Goal: Task Accomplishment & Management: Complete application form

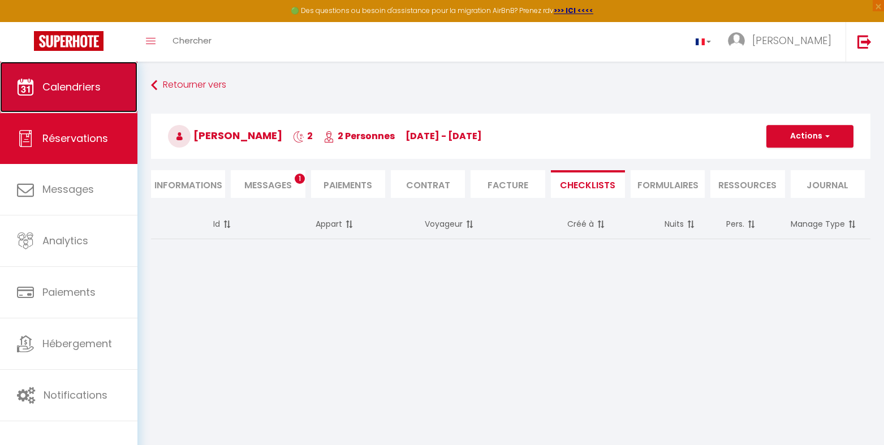
click at [59, 83] on span "Calendriers" at bounding box center [71, 87] width 58 height 14
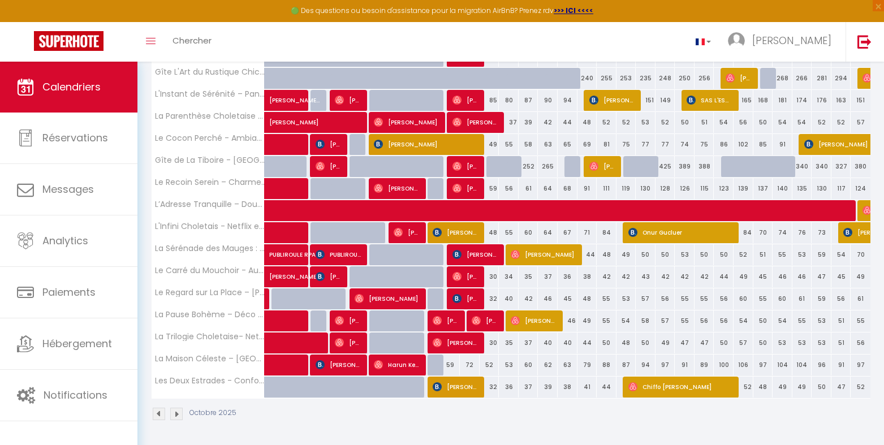
scroll to position [279, 0]
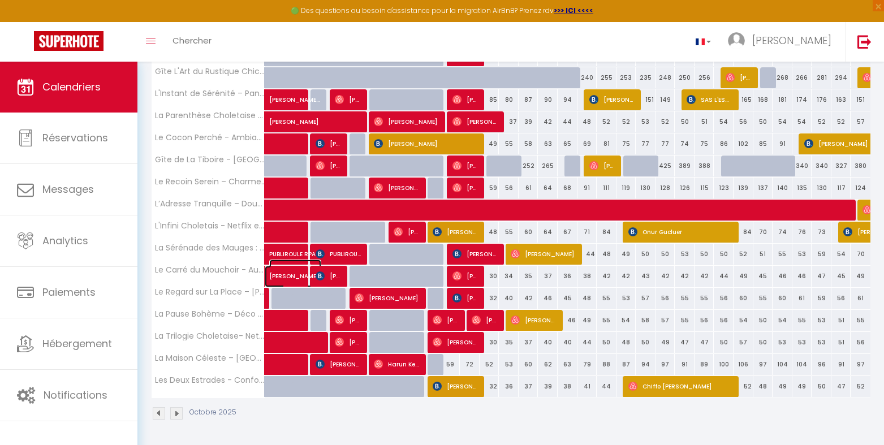
click at [274, 276] on span "[PERSON_NAME] Quété" at bounding box center [295, 270] width 52 height 21
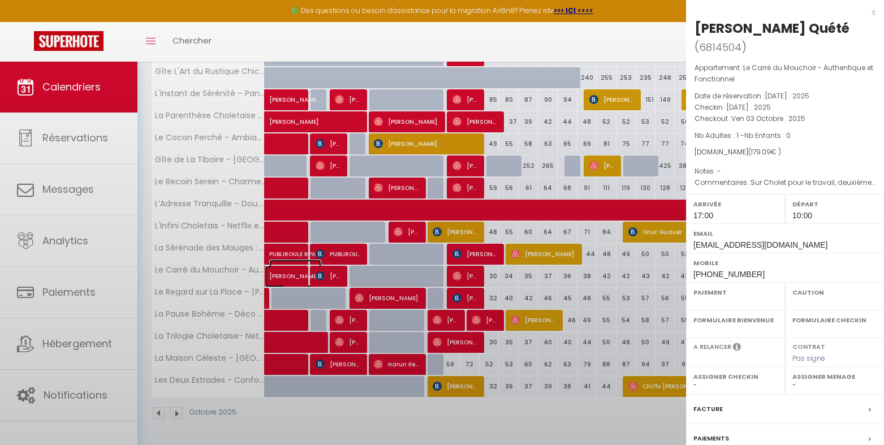
select select "OK"
select select "1"
select select "0"
select select "1"
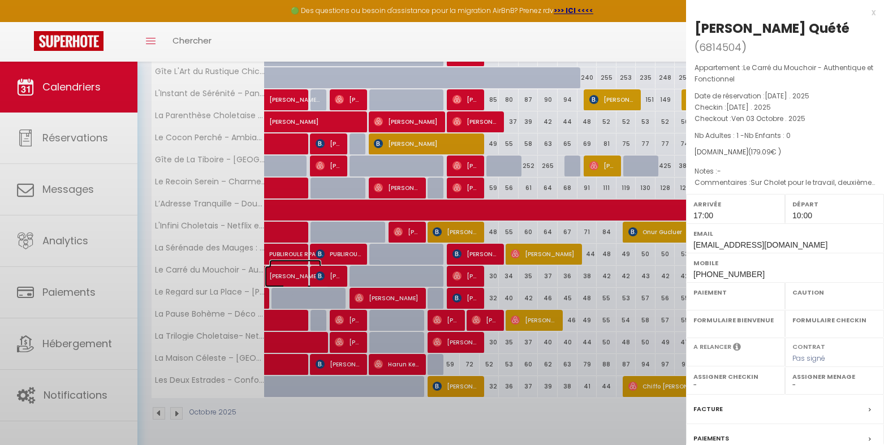
select select
select select "47392"
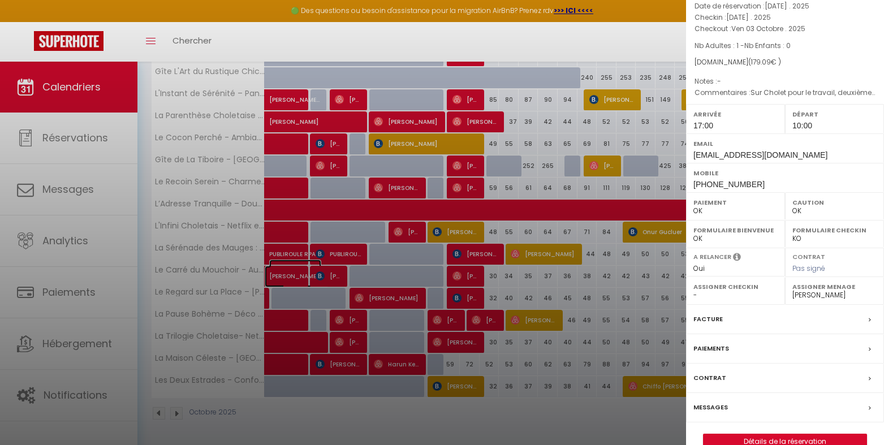
scroll to position [93, 0]
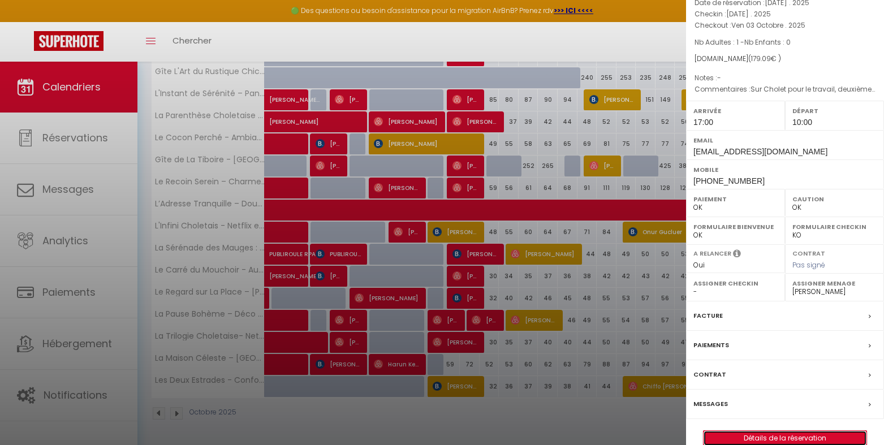
click at [778, 431] on link "Détails de la réservation" at bounding box center [785, 438] width 163 height 15
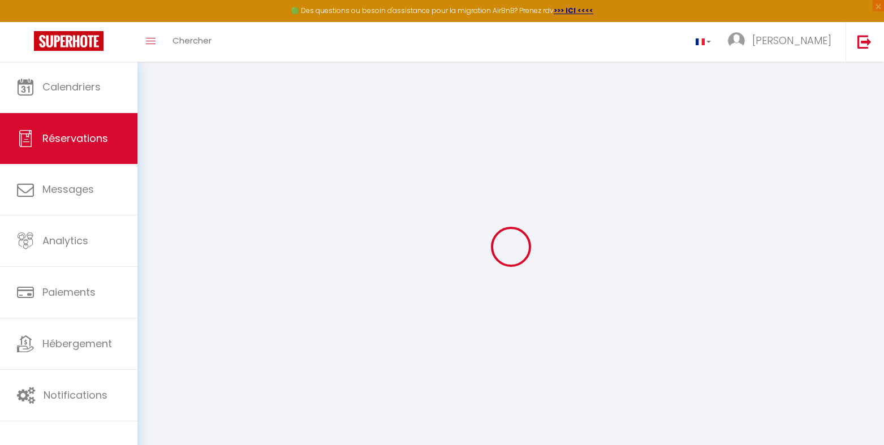
type input "[PERSON_NAME]"
type input "Quété"
type input "[EMAIL_ADDRESS][DOMAIN_NAME]"
type input "[PHONE_NUMBER]"
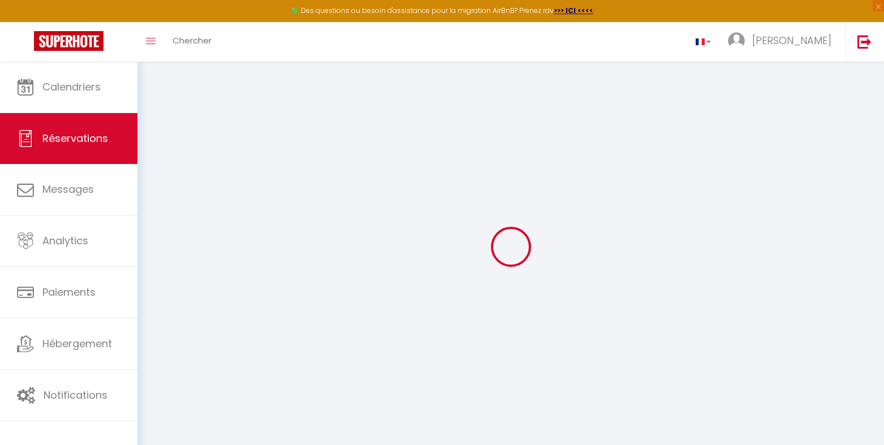
type input "[PHONE_NUMBER]"
select select
type input "29.56"
select select "68801"
select select "1"
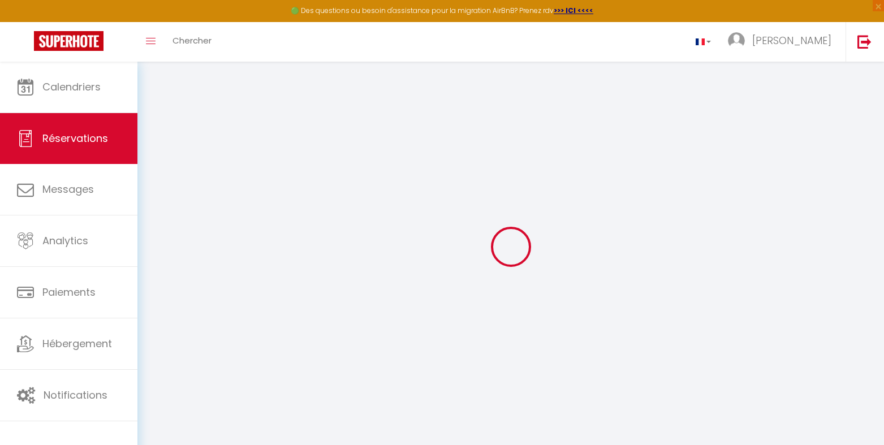
select select
type input "1"
select select "12"
select select
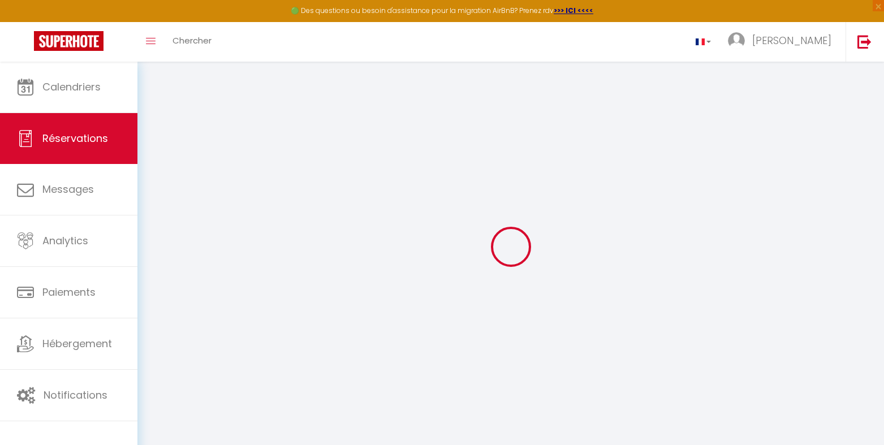
type input "147"
checkbox input "false"
select select "1"
type input "38"
type input "0"
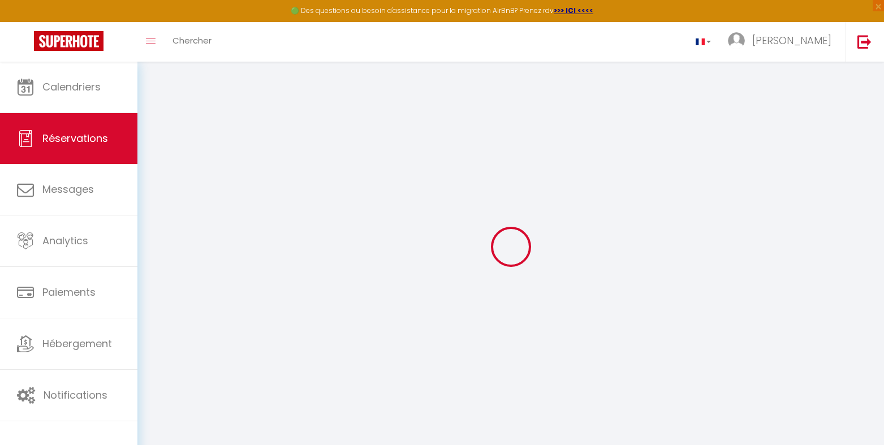
type input "0"
select select
select select "15"
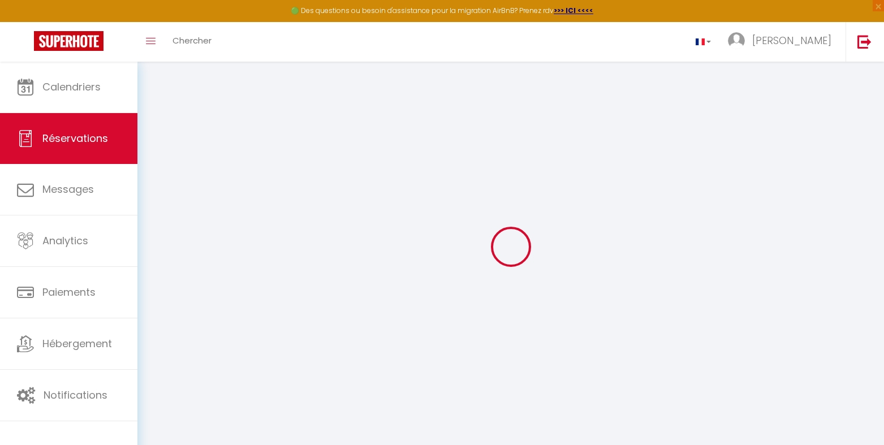
checkbox input "false"
select select
checkbox input "false"
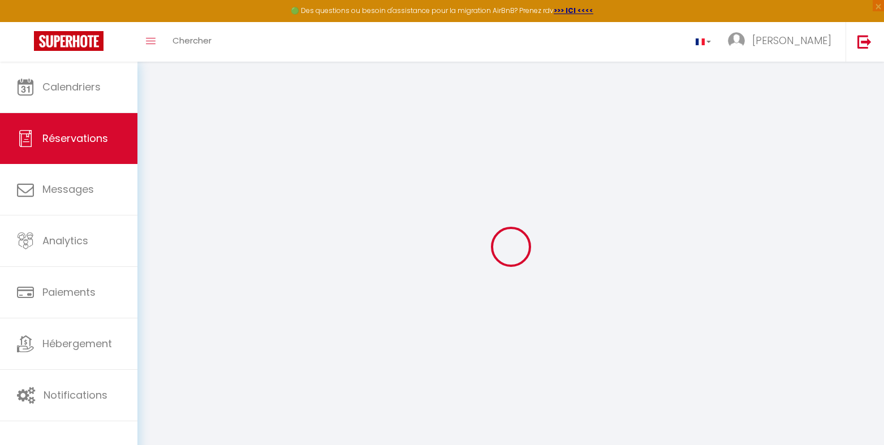
select select
checkbox input "false"
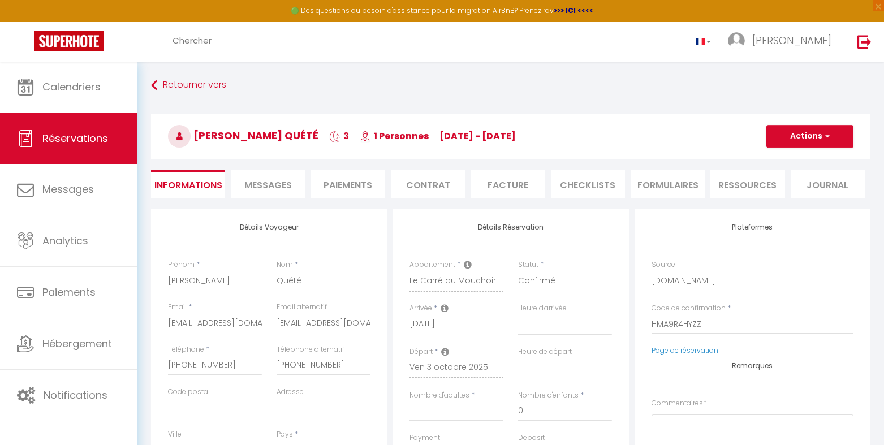
select select
checkbox input "false"
type textarea "Sur Cholet pour le travail, deuxième séjour dans votre logement."
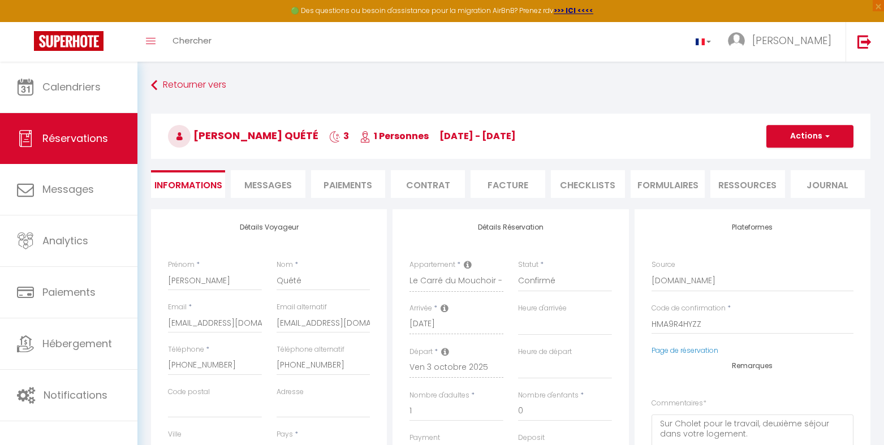
select select
type input "28"
type input "4.09"
select select
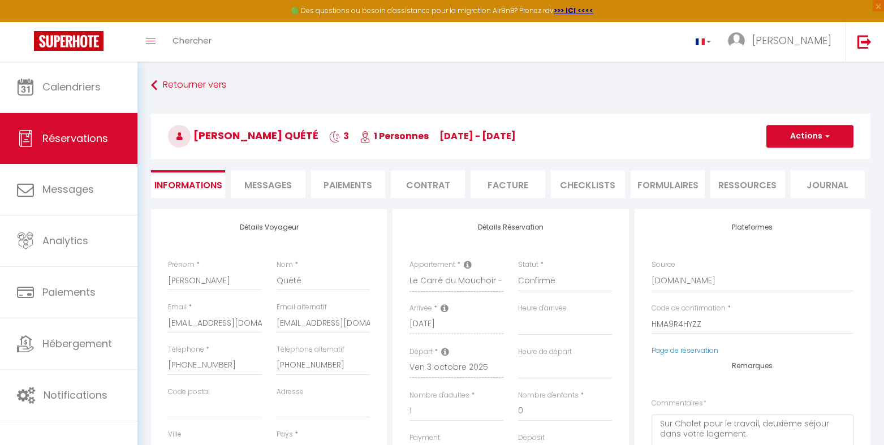
checkbox input "false"
select select
checkbox input "false"
select select "17:00"
select select "10:00"
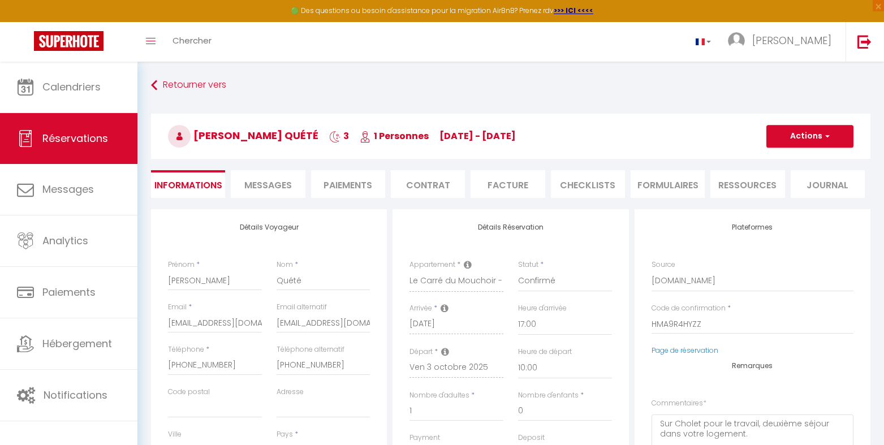
click at [588, 180] on li "CHECKLISTS" at bounding box center [588, 184] width 74 height 28
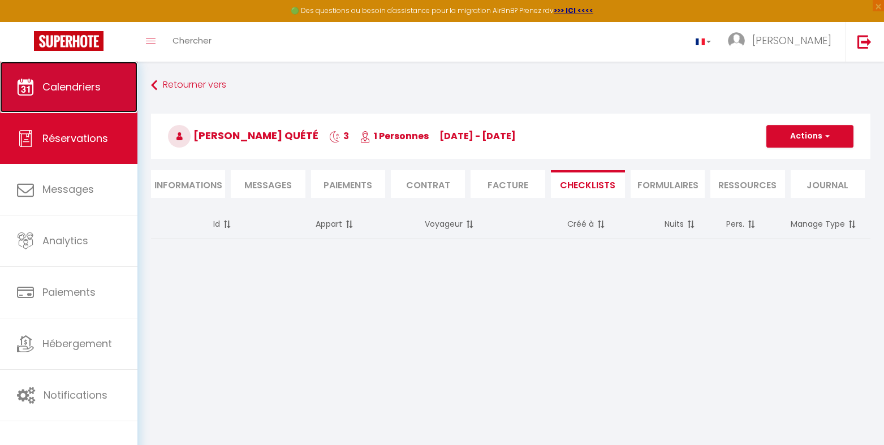
click at [66, 85] on span "Calendriers" at bounding box center [71, 87] width 58 height 14
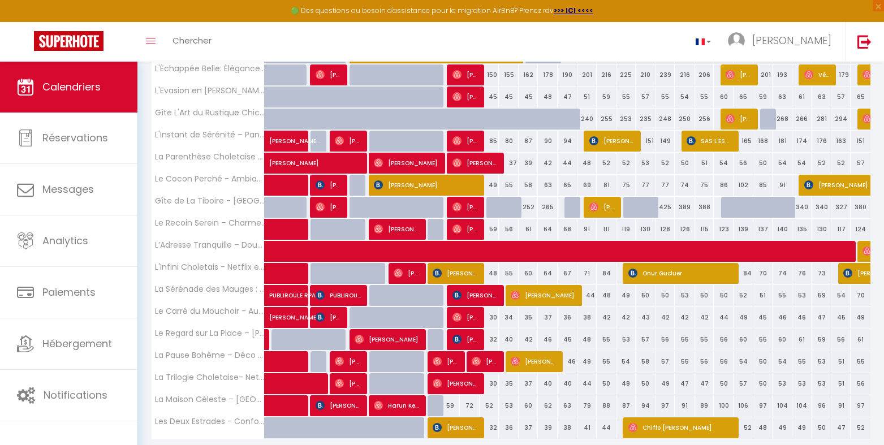
scroll to position [279, 0]
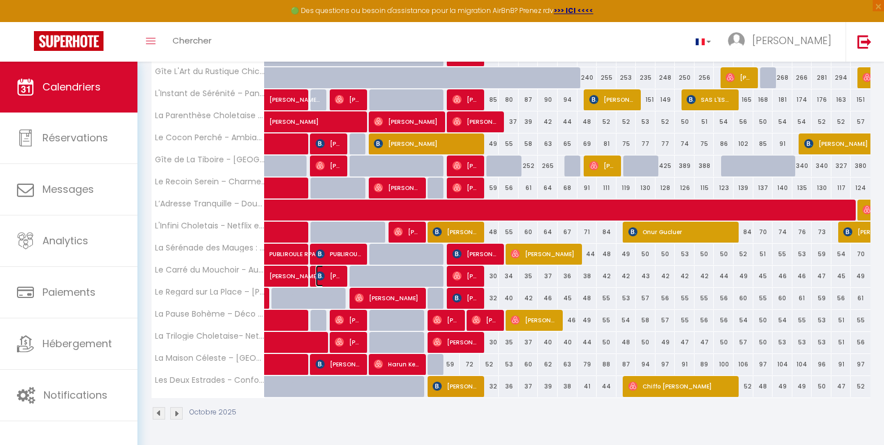
click at [326, 276] on span "[PERSON_NAME]" at bounding box center [329, 275] width 27 height 21
select select "OK"
select select "0"
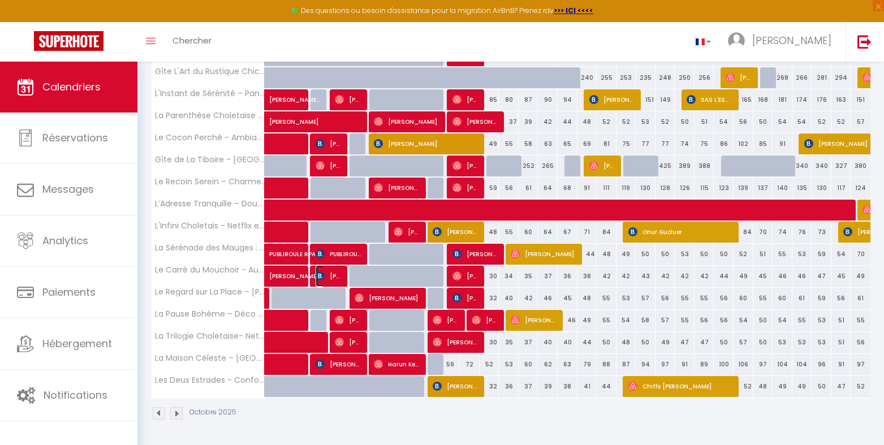
select select "1"
select select
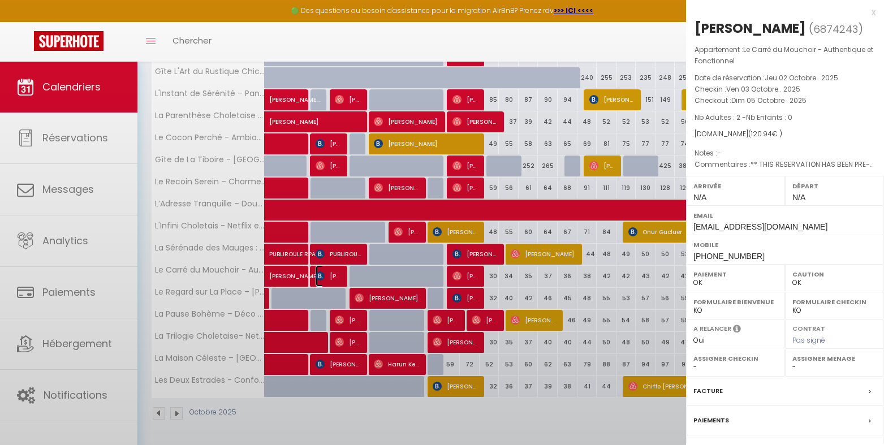
select select "47392"
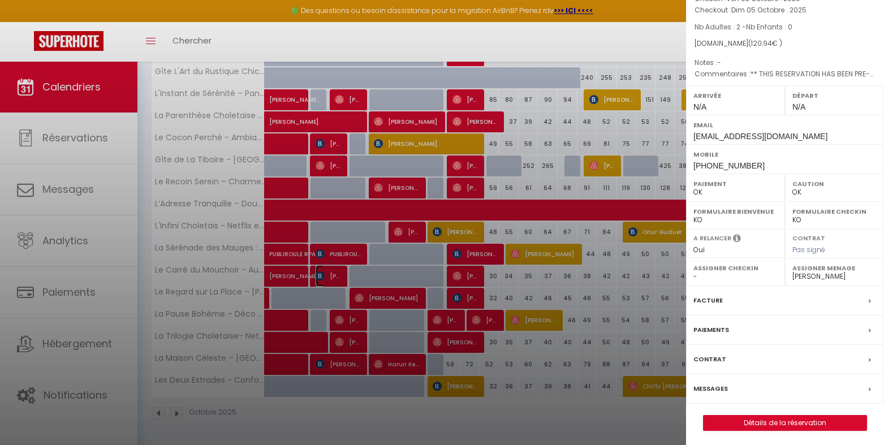
scroll to position [93, 0]
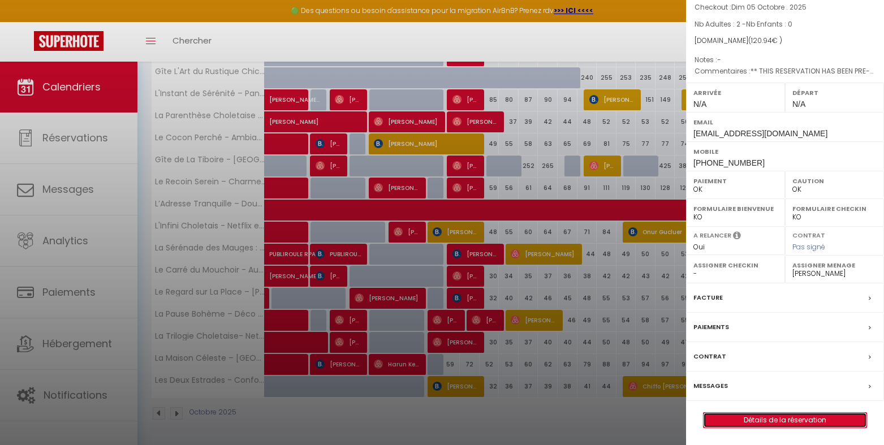
click at [791, 424] on link "Détails de la réservation" at bounding box center [785, 420] width 163 height 15
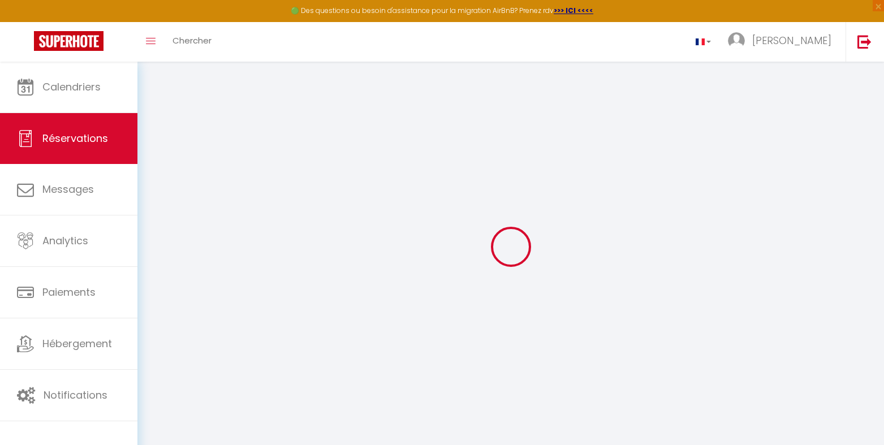
type input "Anaïs"
type input "MARIE"
type input "[EMAIL_ADDRESS][DOMAIN_NAME]"
type input "[PHONE_NUMBER]"
select select "FR"
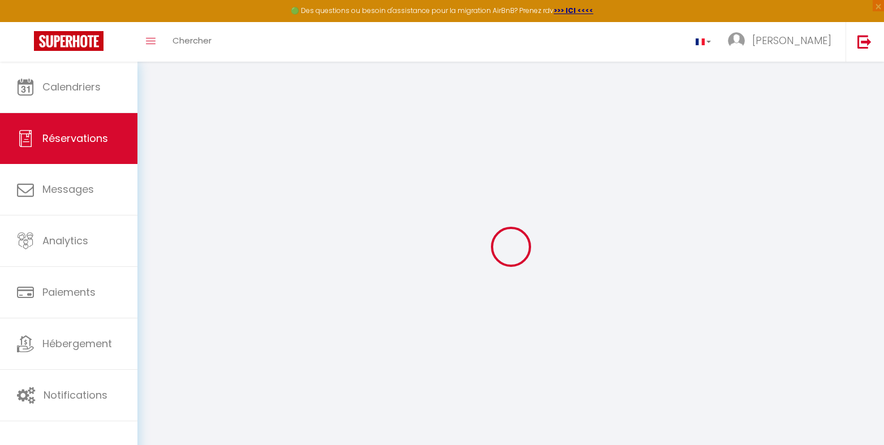
type input "13.52"
type input "10"
type input "17.86"
type input "1.69"
select select "68801"
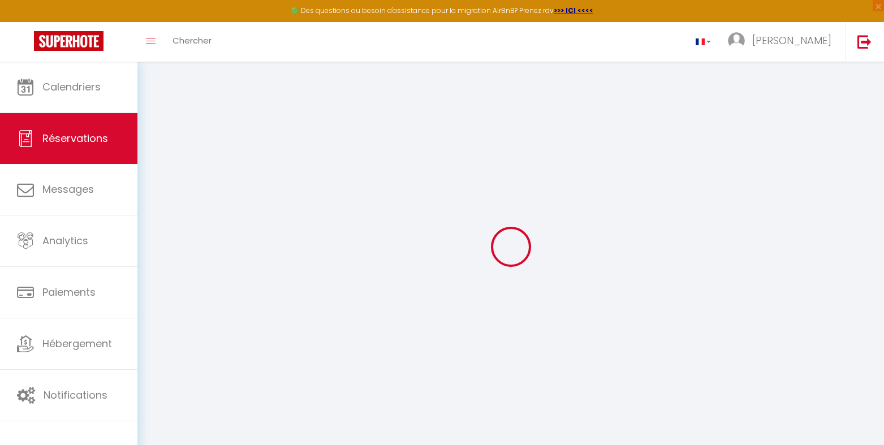
select select "1"
select select
type input "2"
select select "12"
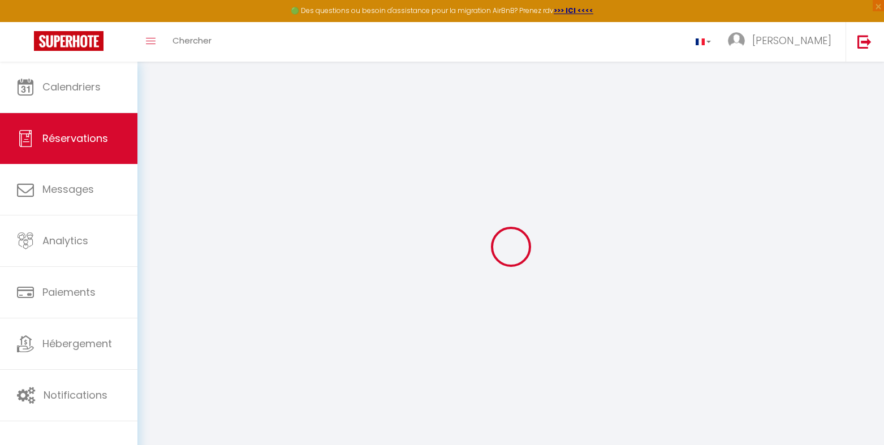
select select "15"
type input "67.58"
checkbox input "false"
select select "2"
type input "38"
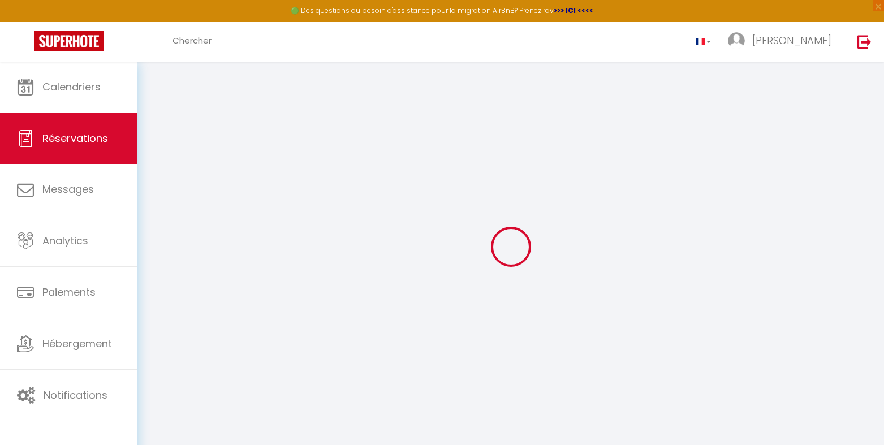
type input "0"
select select
checkbox input "false"
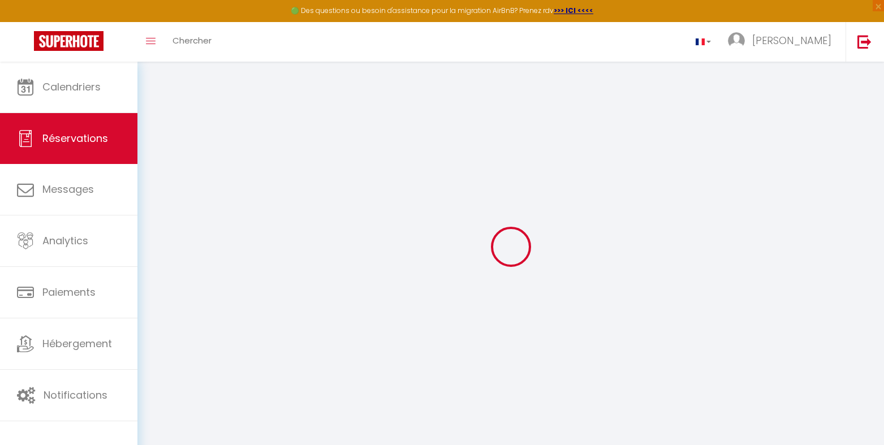
select select
checkbox input "false"
select select
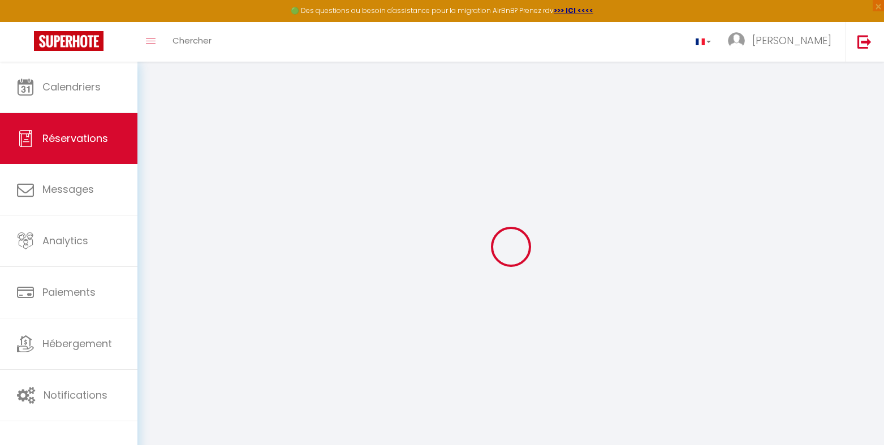
checkbox input "false"
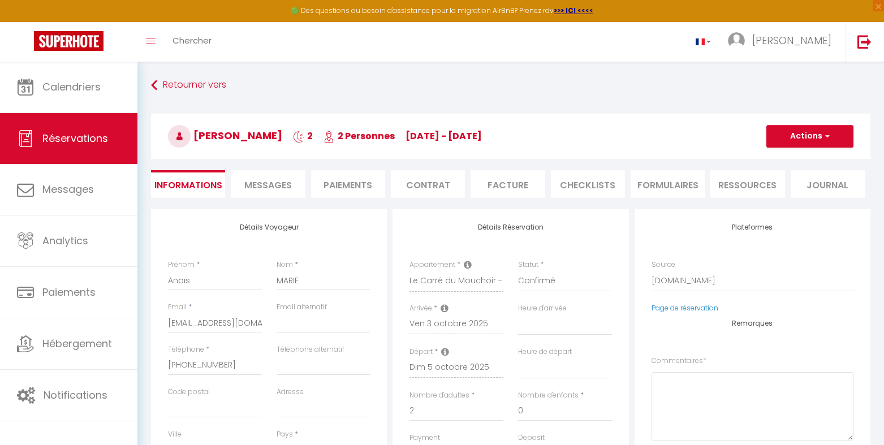
select select
checkbox input "false"
type textarea "** THIS RESERVATION HAS BEEN PRE-PAID ** Approximate time of arrival: between 2…"
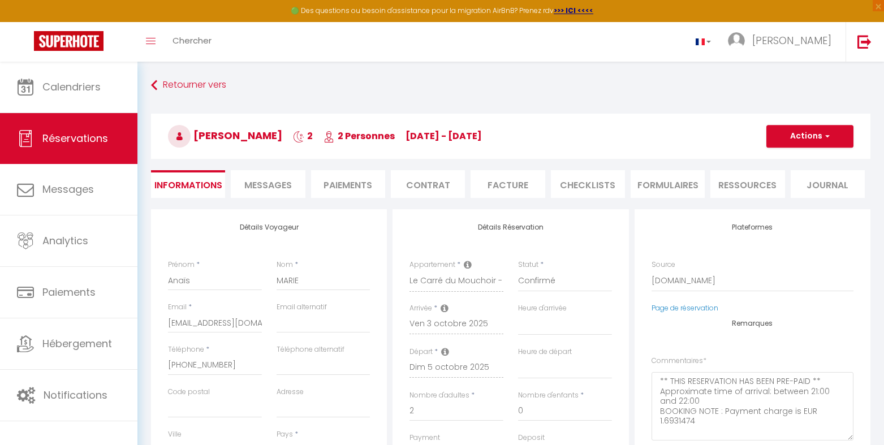
type input "28"
type input "1.84"
select select
checkbox input "false"
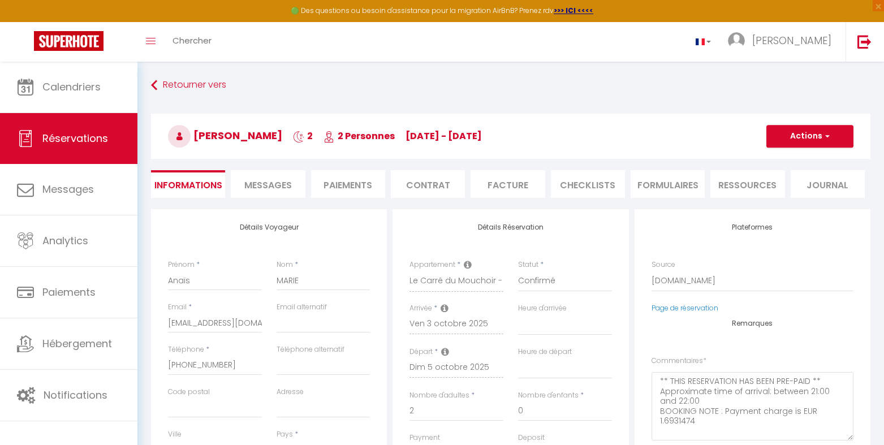
select select
click at [574, 187] on li "CHECKLISTS" at bounding box center [588, 184] width 74 height 28
